Goal: Transaction & Acquisition: Purchase product/service

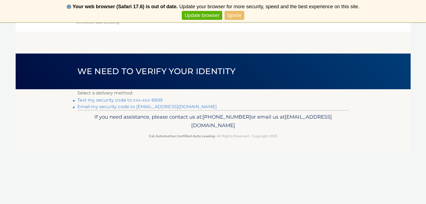
click at [142, 99] on link "Text my security code to xxx-xxx-6699" at bounding box center [120, 99] width 86 height 5
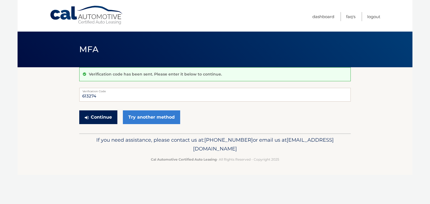
type input "613274"
click at [91, 117] on button "Continue" at bounding box center [98, 117] width 38 height 14
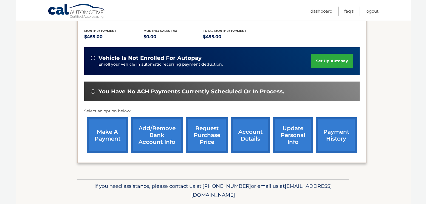
scroll to position [120, 0]
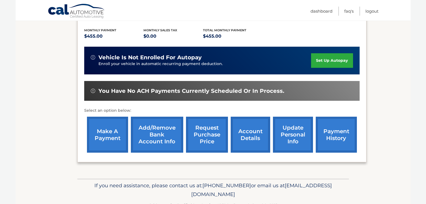
click at [106, 134] on link "make a payment" at bounding box center [107, 135] width 41 height 36
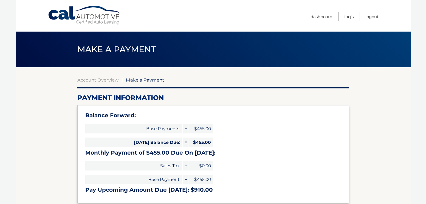
select select "NWVlYWUzY2UtYTk4Yy00YzJhLWIwZjEtZDhmNGUyMWE0NWFi"
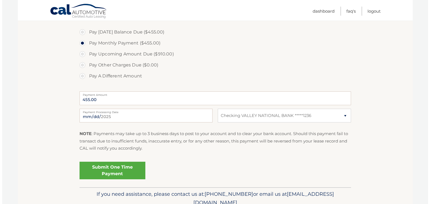
scroll to position [186, 0]
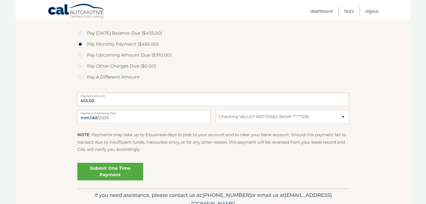
click at [111, 169] on link "Submit One Time Payment" at bounding box center [110, 172] width 66 height 18
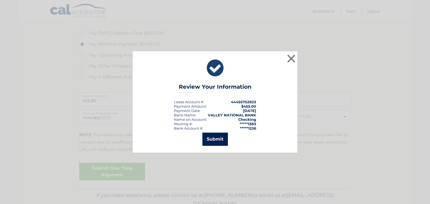
click at [215, 139] on button "Submit" at bounding box center [216, 139] width 26 height 13
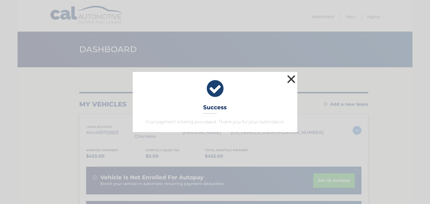
click at [293, 80] on button "×" at bounding box center [291, 79] width 11 height 11
